Goal: Find contact information: Find contact information

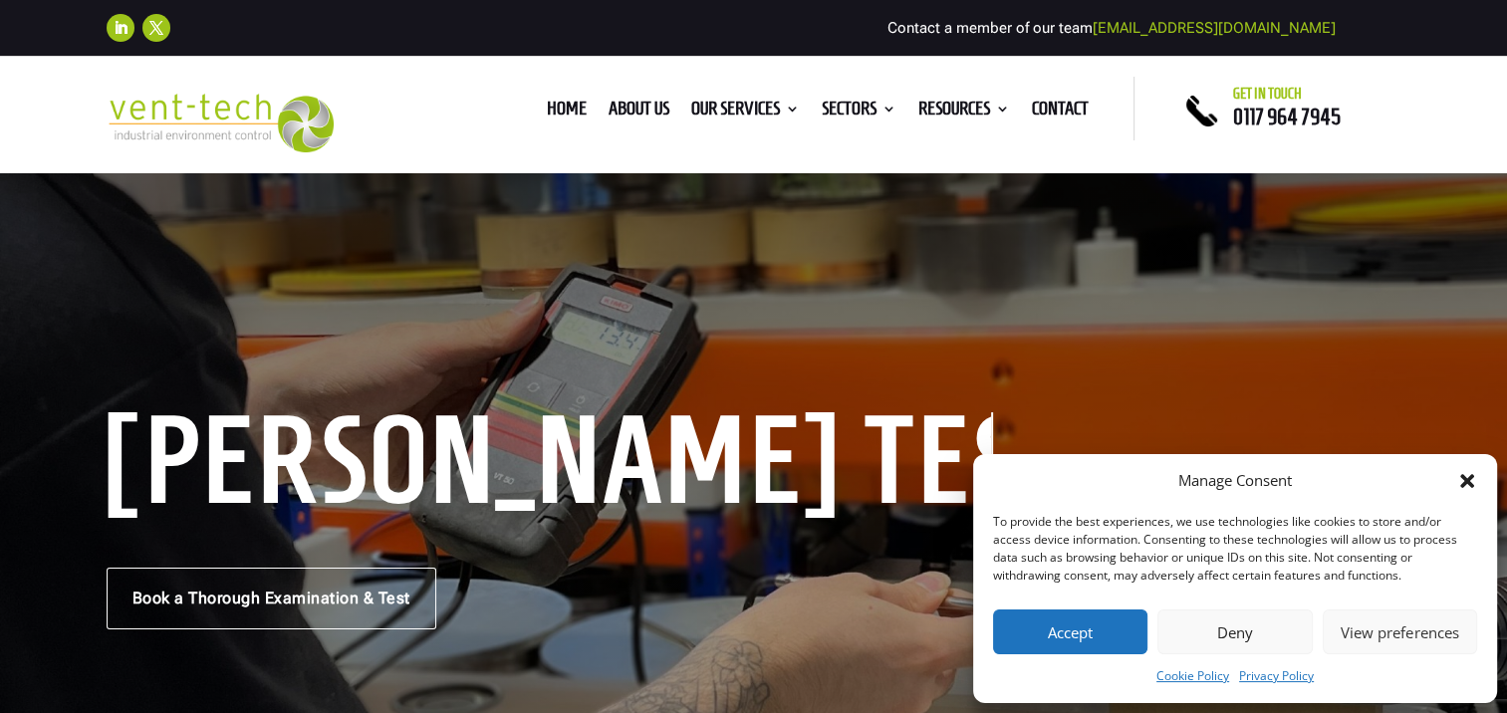
click at [1259, 634] on button "Deny" at bounding box center [1235, 632] width 154 height 45
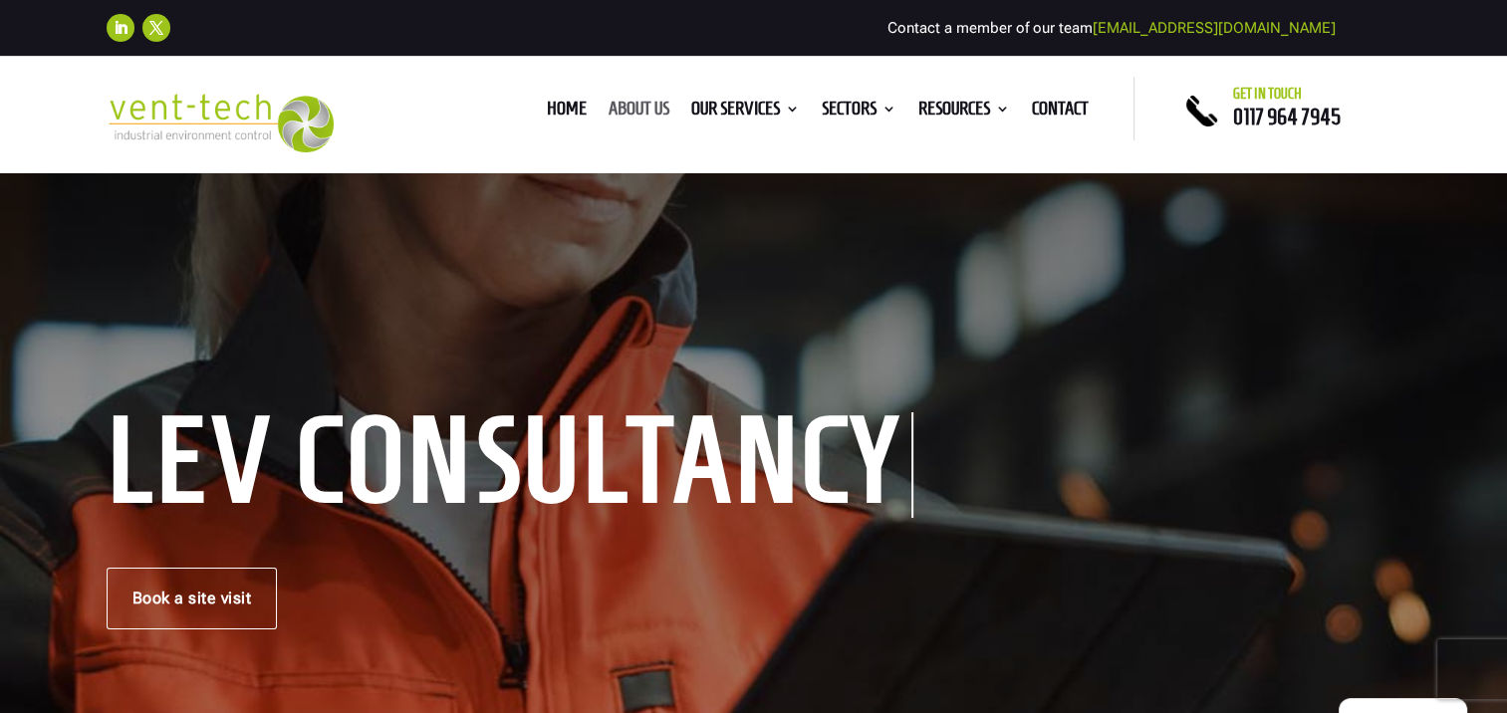
click at [633, 107] on link "About us" at bounding box center [639, 113] width 61 height 22
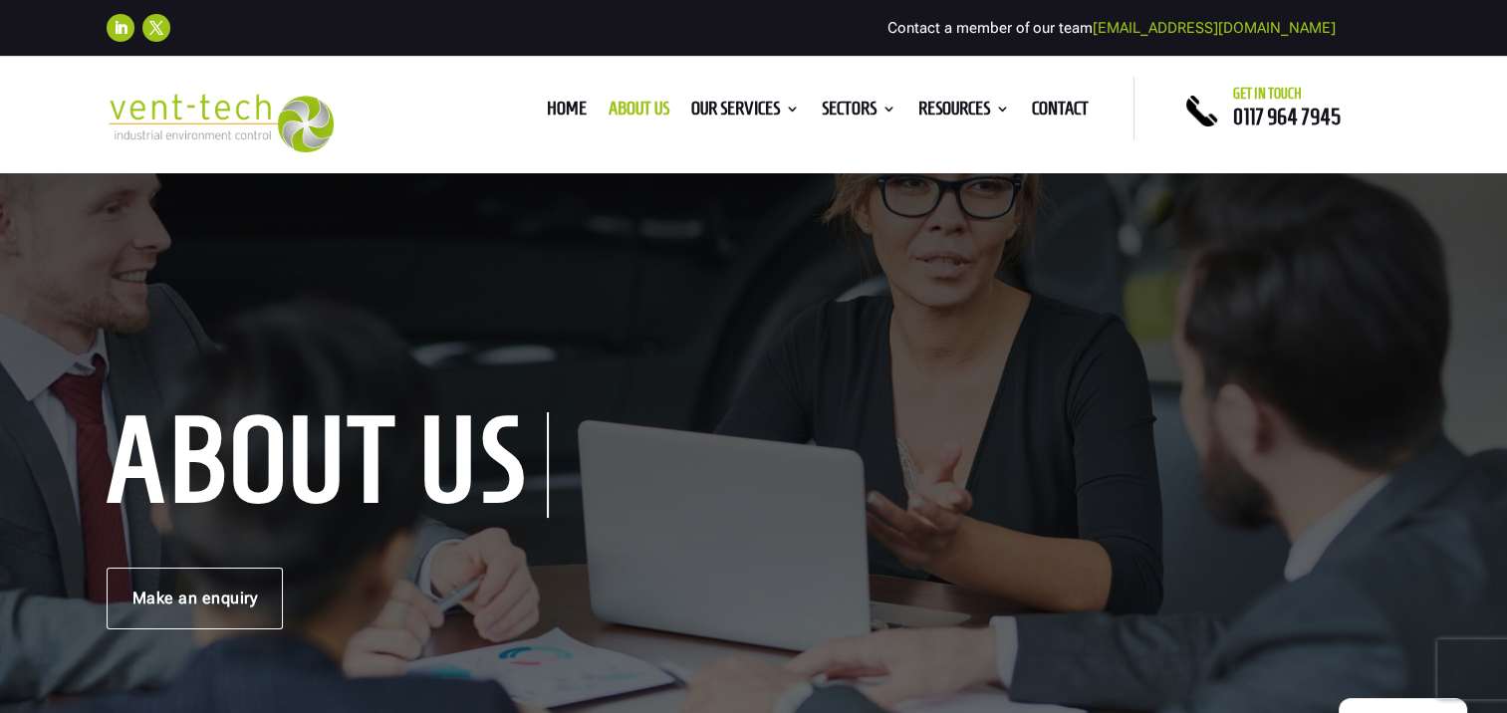
click at [1234, 25] on link "[EMAIL_ADDRESS][DOMAIN_NAME]" at bounding box center [1214, 28] width 243 height 18
